Goal: Task Accomplishment & Management: Use online tool/utility

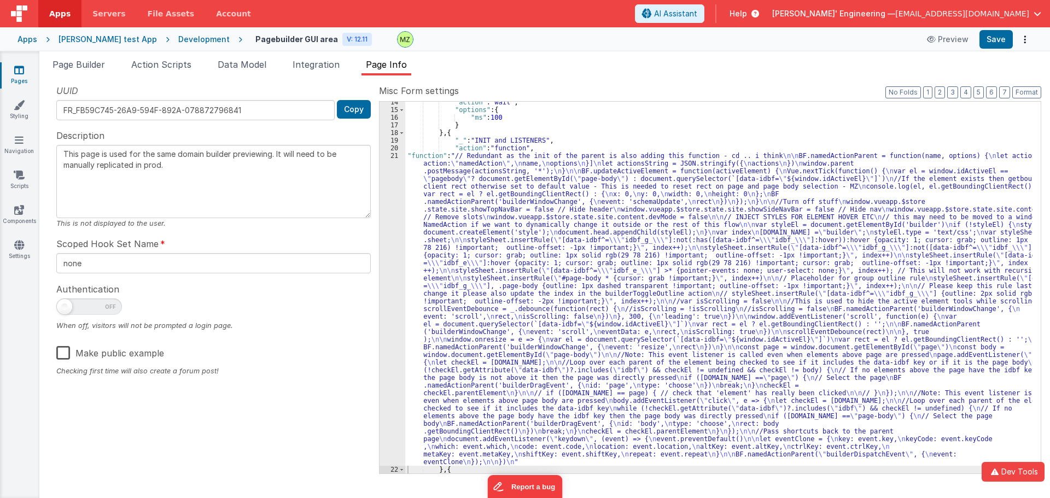
scroll to position [149, 0]
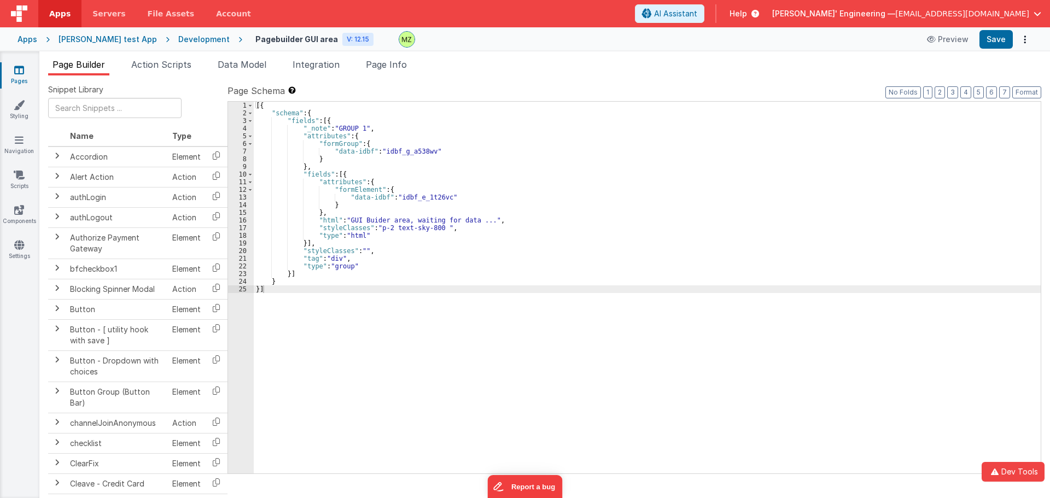
click at [477, 48] on div "Pagebuilder GUI area V: 12.15 Preview Save" at bounding box center [637, 39] width 790 height 19
click at [428, 36] on div at bounding box center [655, 39] width 513 height 16
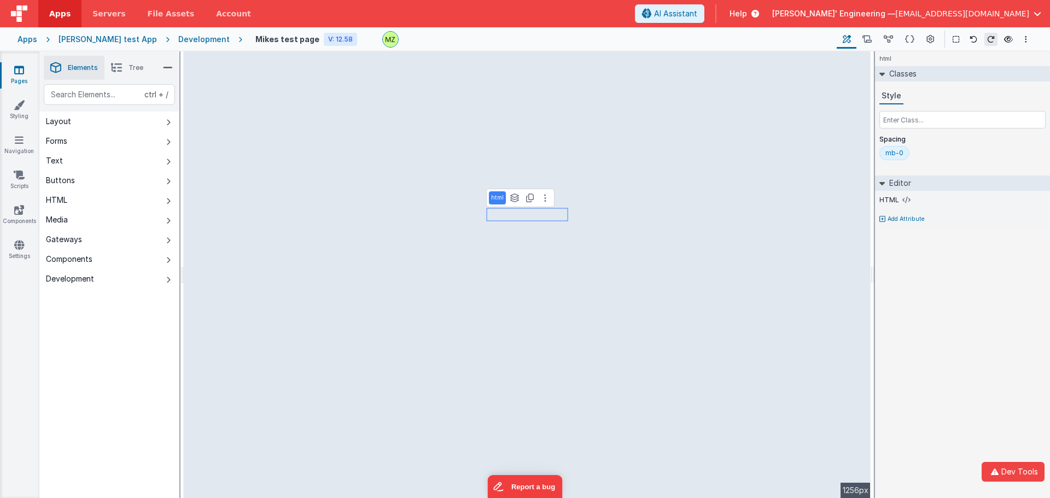
select select "required"
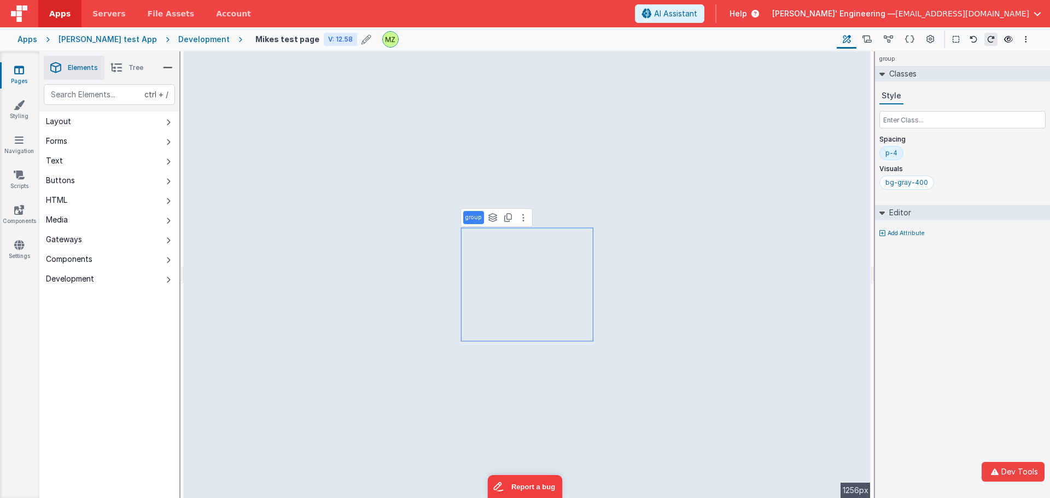
click at [267, 39] on h4 "Mikes test page" at bounding box center [287, 39] width 64 height 8
click at [267, 39] on input "Mikes test page" at bounding box center [323, 39] width 136 height 16
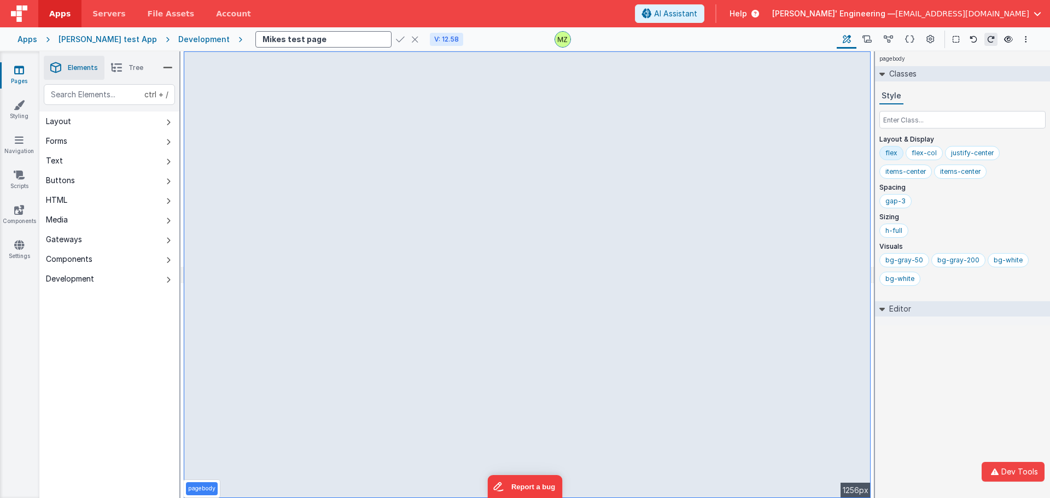
click at [411, 43] on icon at bounding box center [415, 39] width 8 height 15
click at [261, 39] on h4 "Mikes test page" at bounding box center [287, 39] width 64 height 8
drag, startPoint x: 374, startPoint y: 39, endPoint x: 339, endPoint y: 48, distance: 35.4
click at [411, 40] on icon at bounding box center [415, 39] width 8 height 15
click at [413, 40] on div at bounding box center [605, 39] width 446 height 16
